Goal: Navigation & Orientation: Find specific page/section

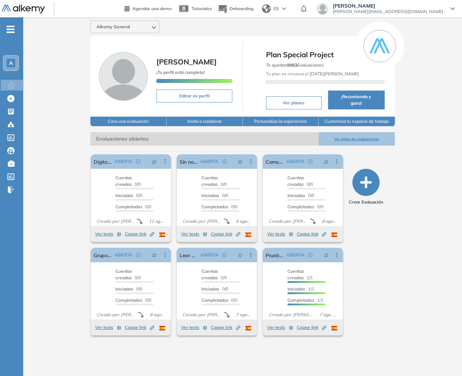
click at [17, 62] on div "A" at bounding box center [11, 63] width 15 height 15
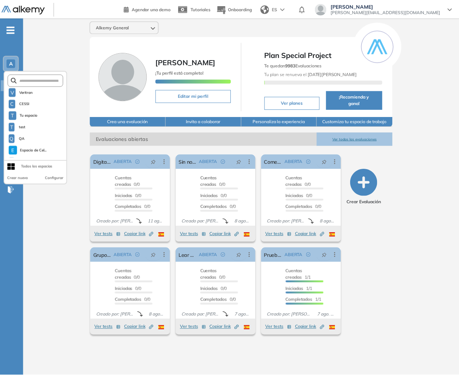
scroll to position [104, 0]
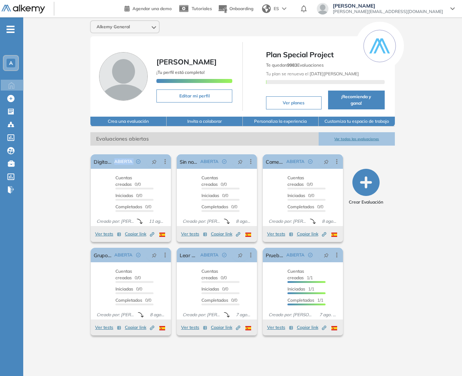
click at [78, 178] on div "Alkemy General [PERSON_NAME] ¡Tu perfil está completo! Editar mi perfil Plan Sp…" at bounding box center [242, 190] width 438 height 347
click at [15, 24] on div "-" at bounding box center [11, 23] width 22 height 6
click at [12, 28] on span "-" at bounding box center [11, 29] width 8 height 6
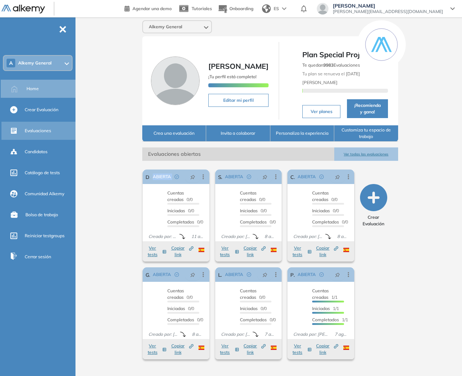
drag, startPoint x: 46, startPoint y: 129, endPoint x: 62, endPoint y: 128, distance: 16.4
click at [46, 129] on span "Evaluaciones" at bounding box center [38, 131] width 26 height 7
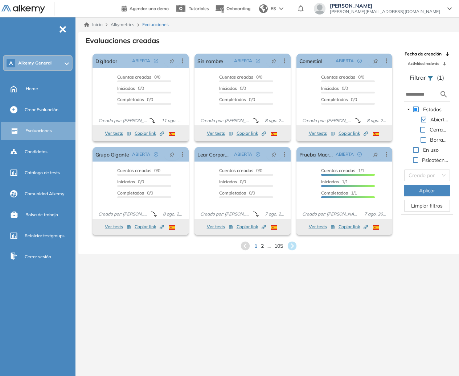
click at [402, 7] on span "[PERSON_NAME]" at bounding box center [385, 6] width 110 height 6
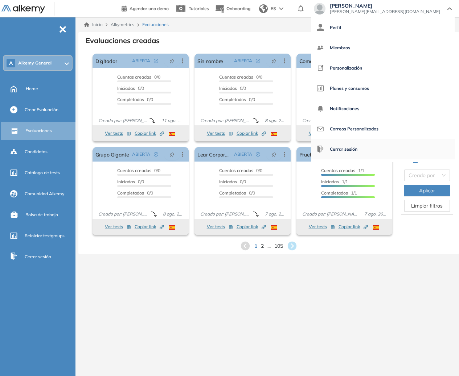
click at [357, 152] on span "Cerrar sesión" at bounding box center [344, 149] width 28 height 17
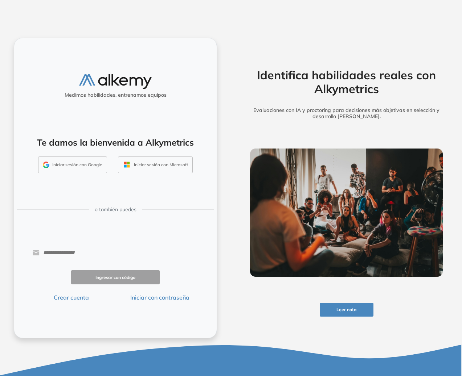
click at [70, 161] on button "Iniciar sesión con Google" at bounding box center [72, 165] width 69 height 17
